Goal: Task Accomplishment & Management: Manage account settings

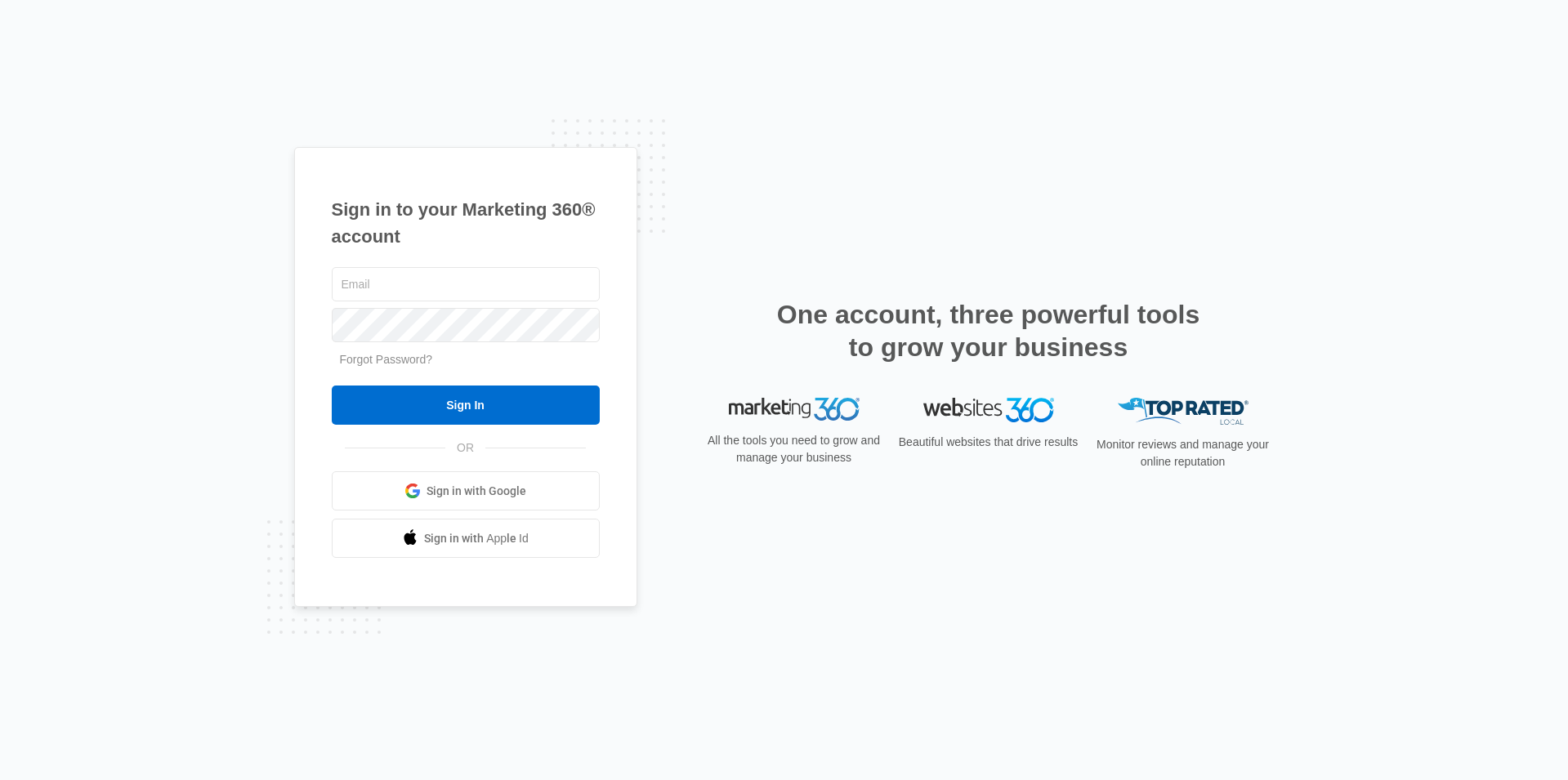
click at [387, 260] on div "Sign in to your Marketing 360® account Forgot Password? Sign In OR Sign in with…" at bounding box center [465, 377] width 343 height 460
click at [393, 277] on input "text" at bounding box center [465, 284] width 268 height 34
type input "[PERSON_NAME][EMAIL_ADDRESS][PERSON_NAME][DOMAIN_NAME]"
click at [332, 386] on input "Sign In" at bounding box center [465, 405] width 268 height 39
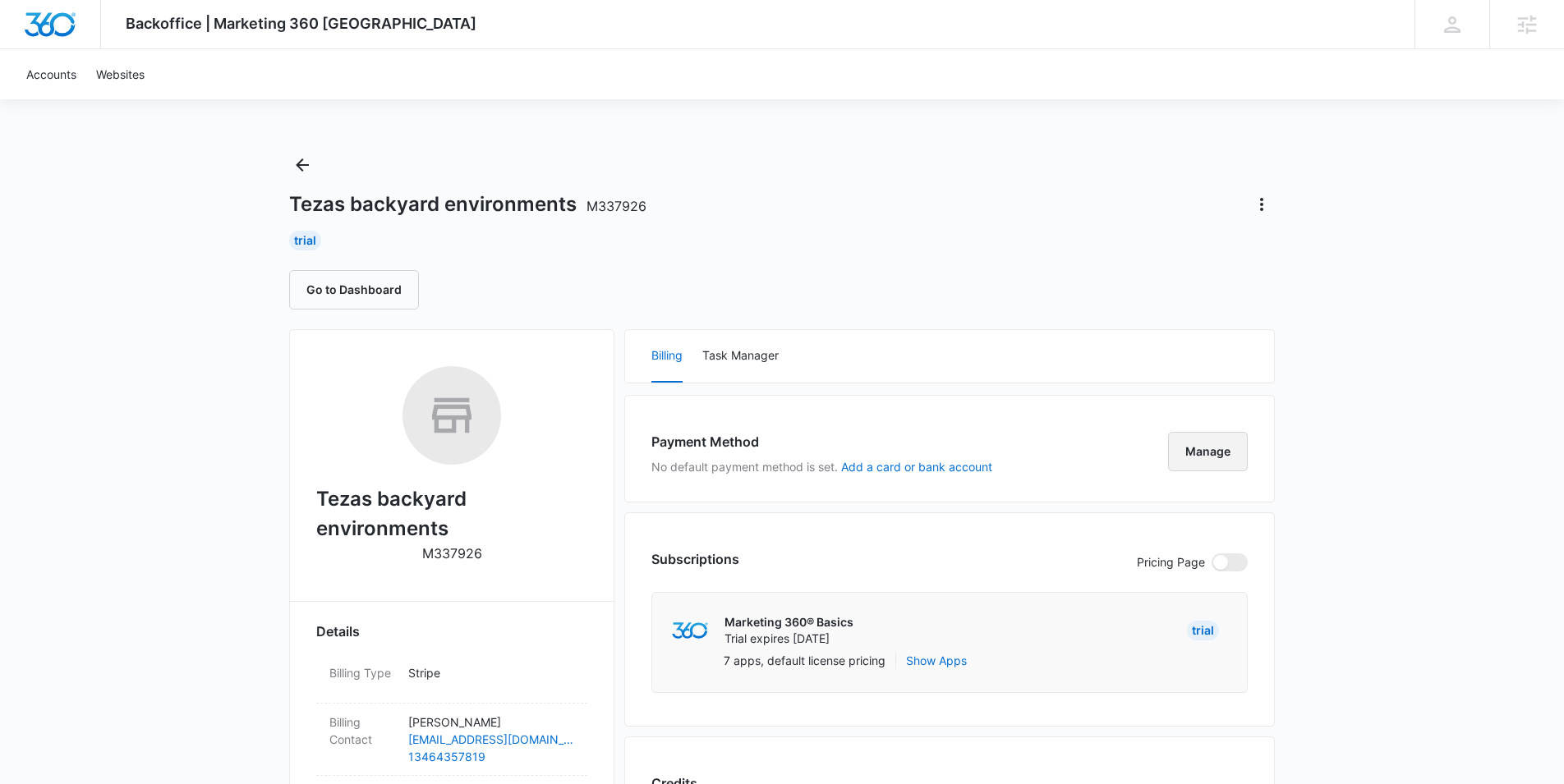
click at [1223, 458] on button "Manage" at bounding box center [1207, 451] width 80 height 39
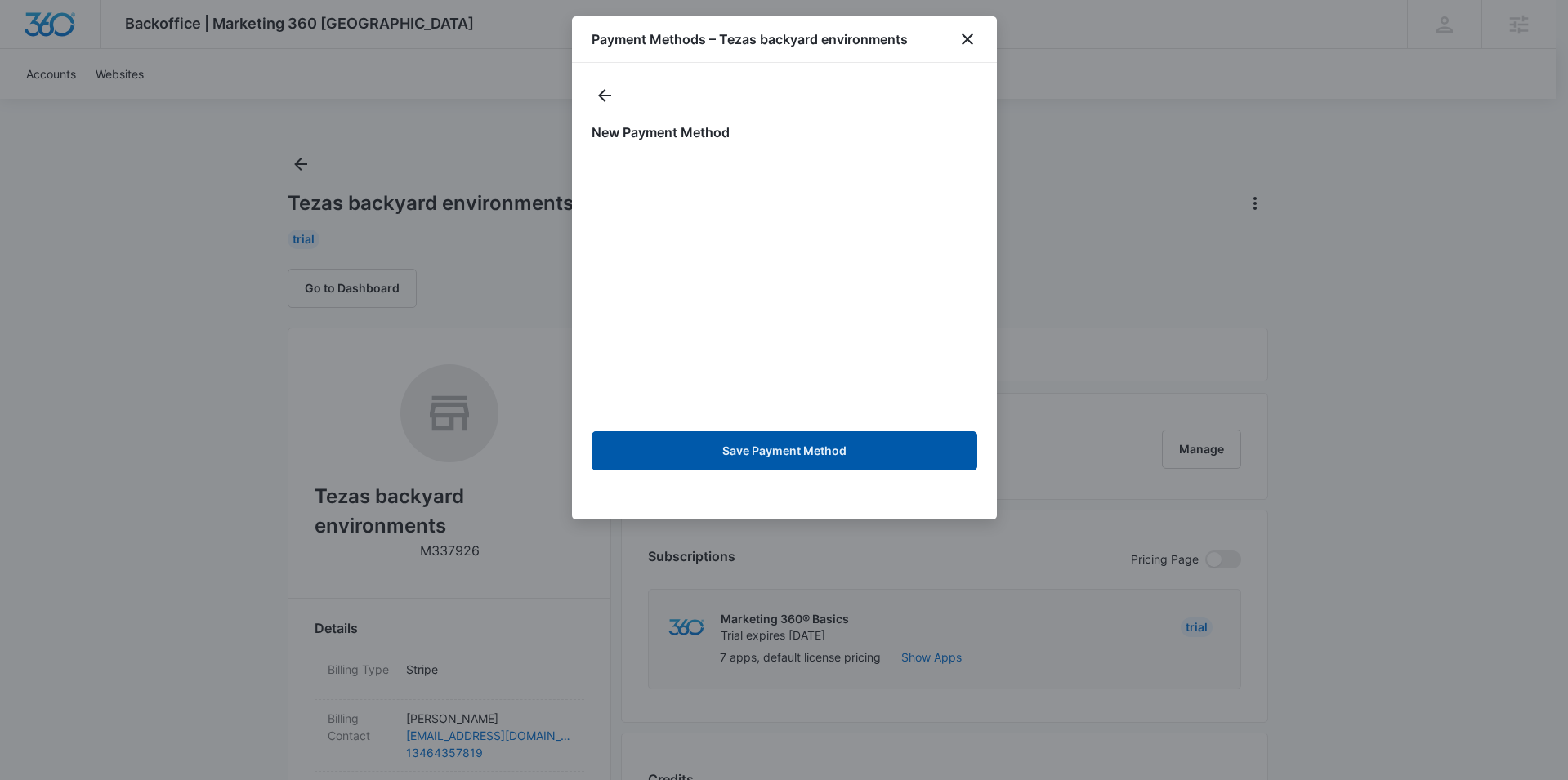
click at [813, 454] on button "Save Payment Method" at bounding box center [784, 451] width 386 height 39
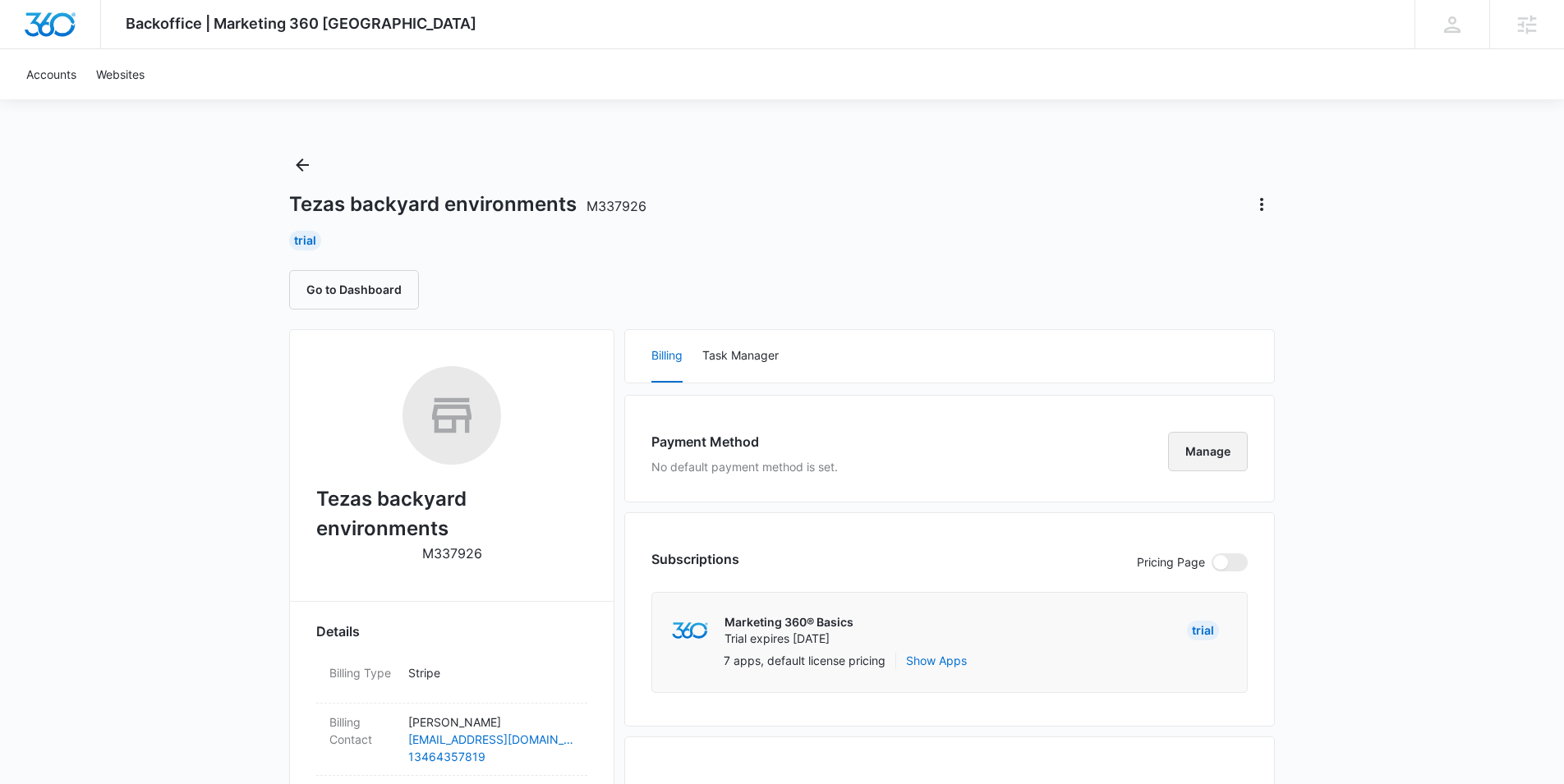
click at [1225, 442] on button "Manage" at bounding box center [1207, 451] width 80 height 39
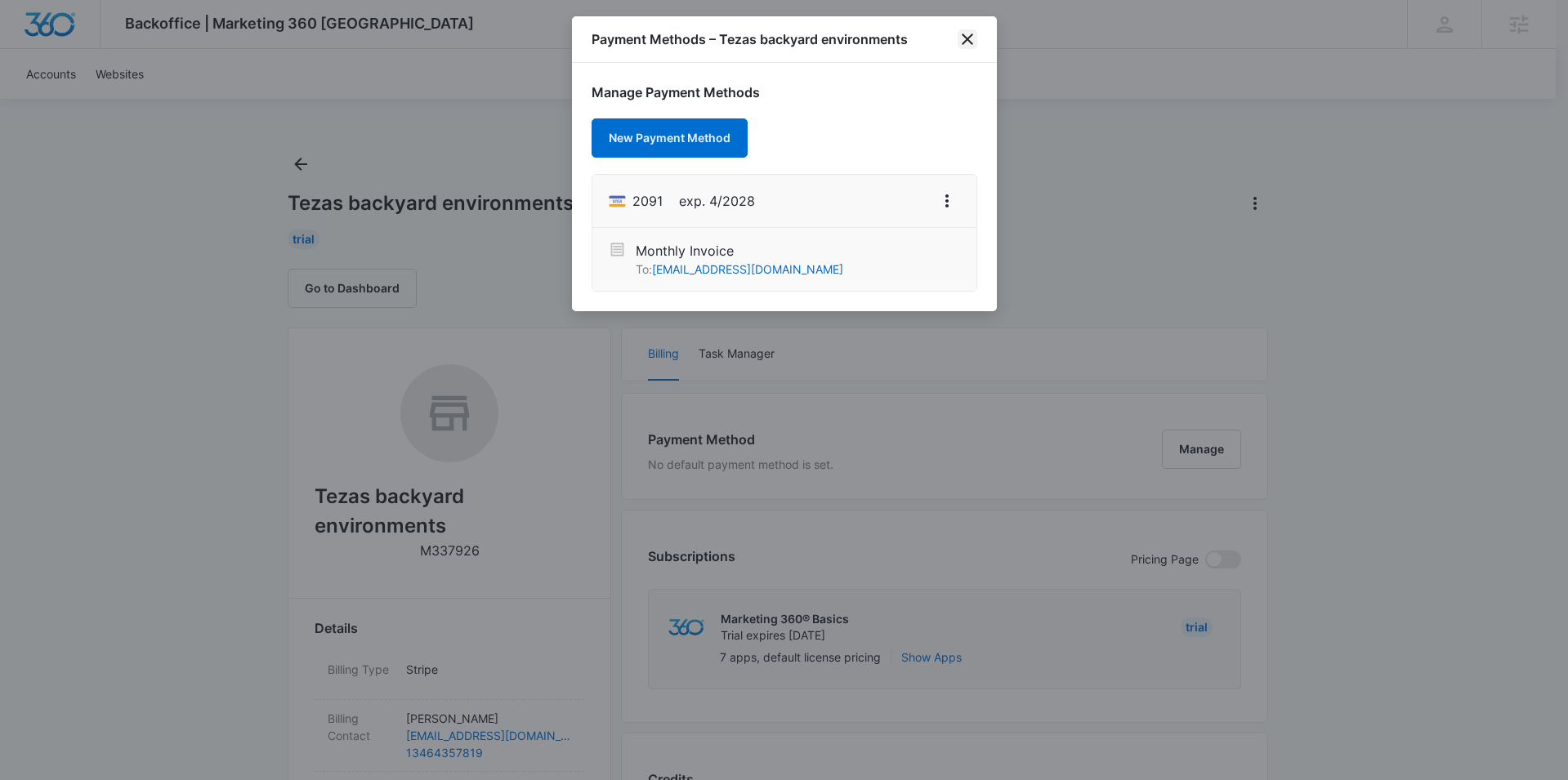
click at [967, 38] on icon "close" at bounding box center [967, 39] width 11 height 11
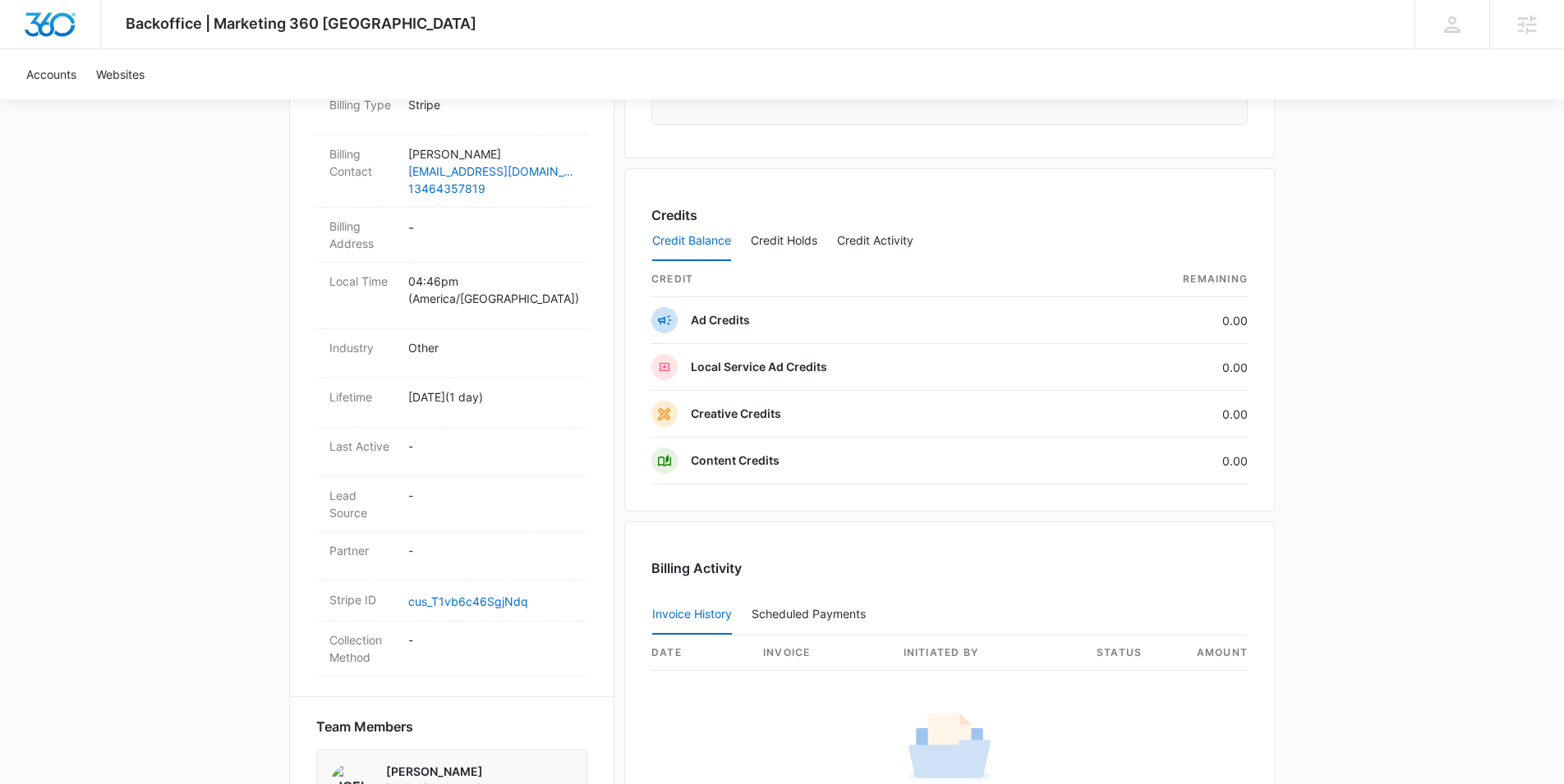
scroll to position [430, 0]
